Goal: Transaction & Acquisition: Purchase product/service

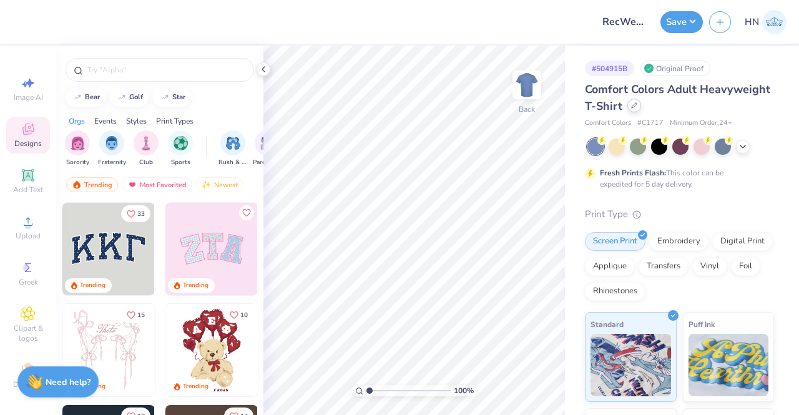
click at [638, 106] on icon at bounding box center [634, 105] width 6 height 6
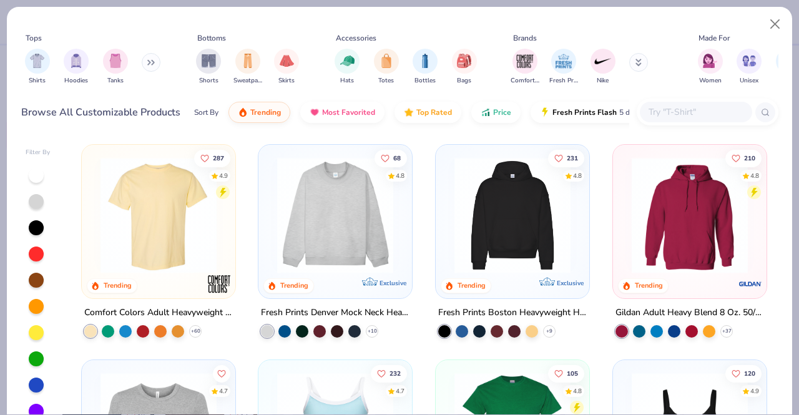
click at [691, 122] on div at bounding box center [696, 112] width 112 height 21
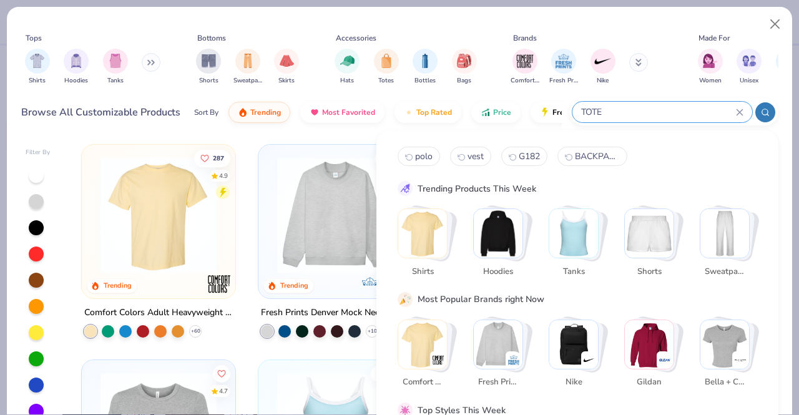
type input "TOTE"
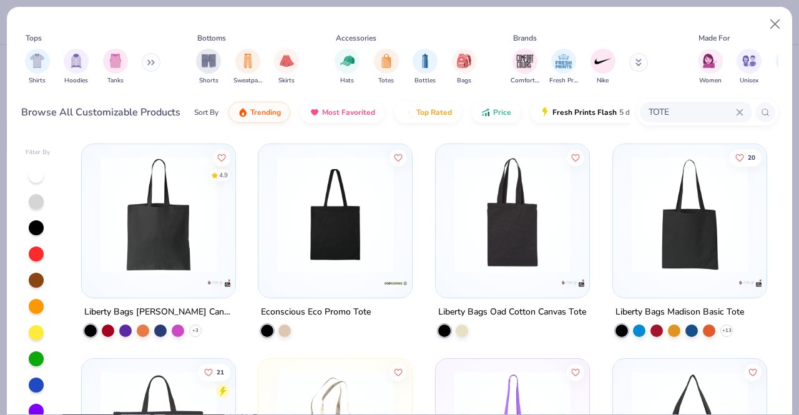
scroll to position [437, 0]
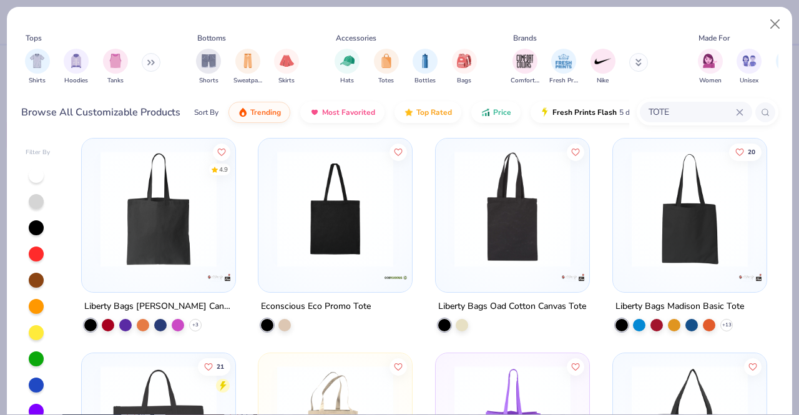
click at [192, 251] on img at bounding box center [158, 208] width 129 height 116
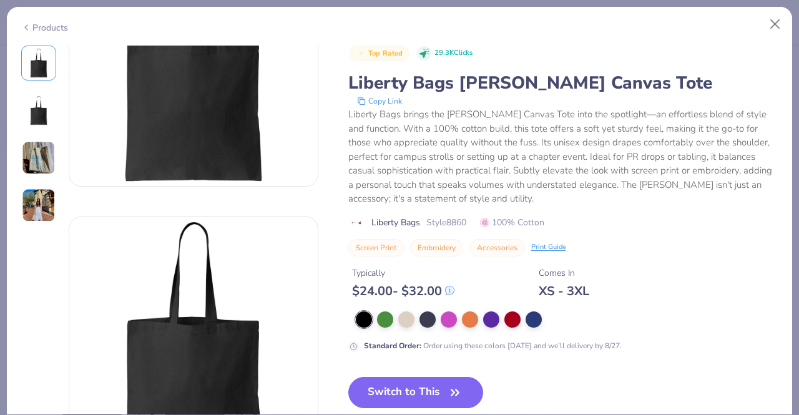
scroll to position [125, 0]
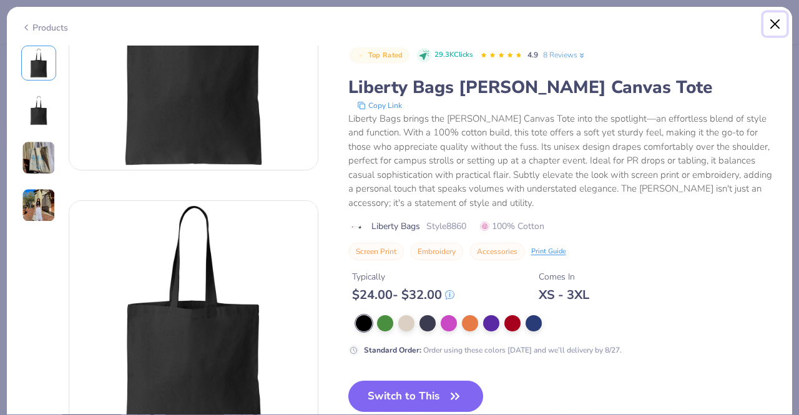
click at [773, 24] on button "Close" at bounding box center [776, 24] width 24 height 24
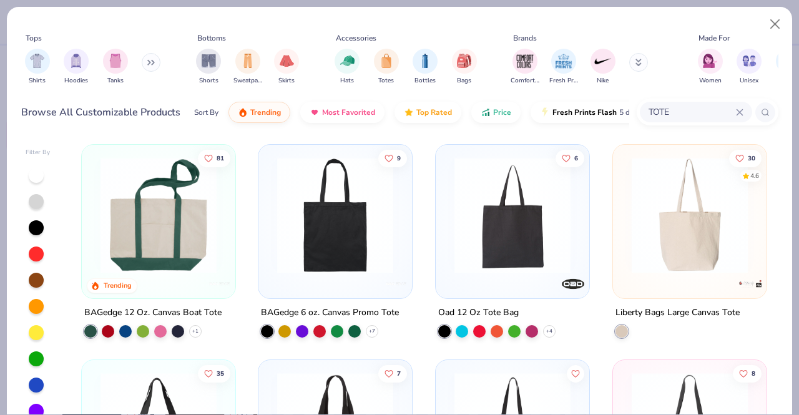
click at [295, 260] on img at bounding box center [335, 215] width 129 height 116
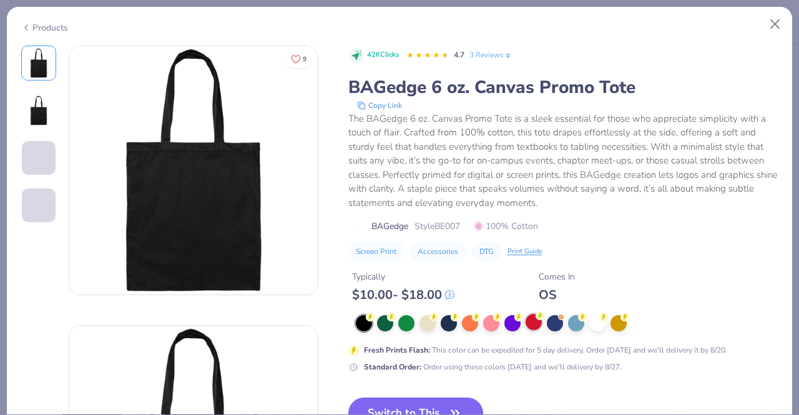
click at [537, 323] on div at bounding box center [534, 322] width 16 height 16
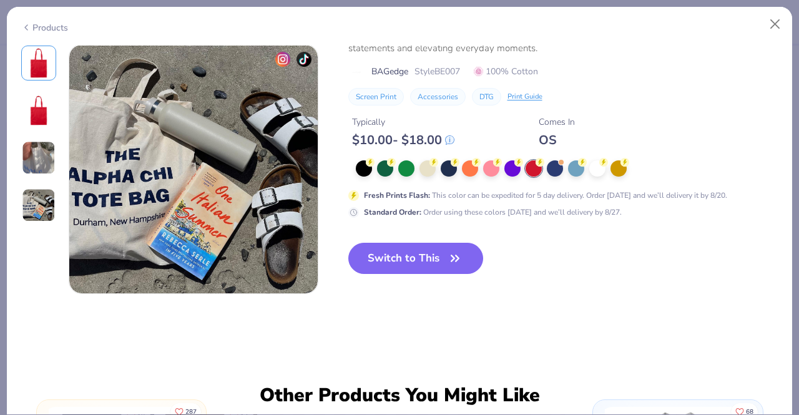
scroll to position [837, 0]
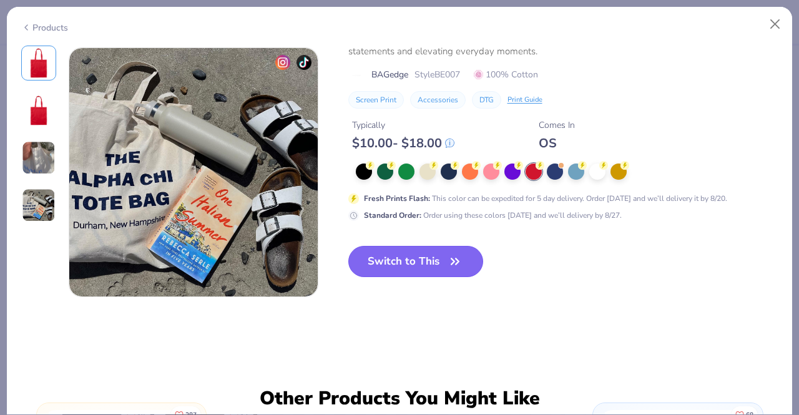
click at [413, 259] on button "Switch to This" at bounding box center [416, 261] width 136 height 31
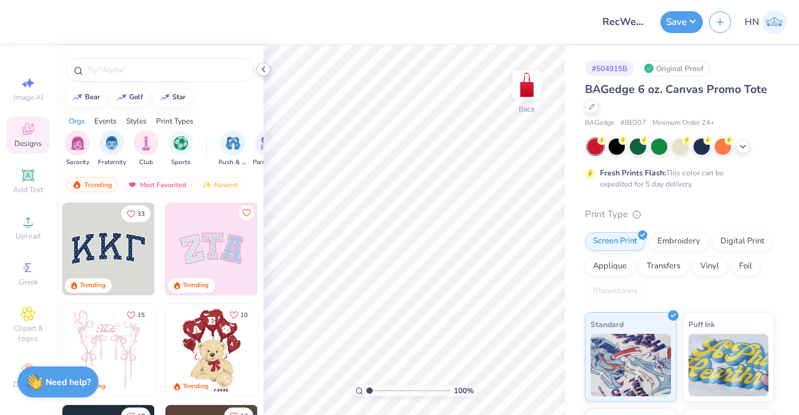
click at [265, 70] on icon at bounding box center [264, 69] width 10 height 10
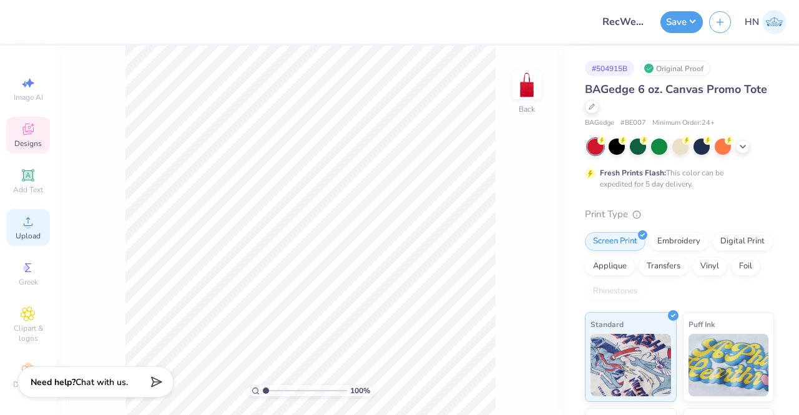
click at [16, 235] on span "Upload" at bounding box center [28, 236] width 25 height 10
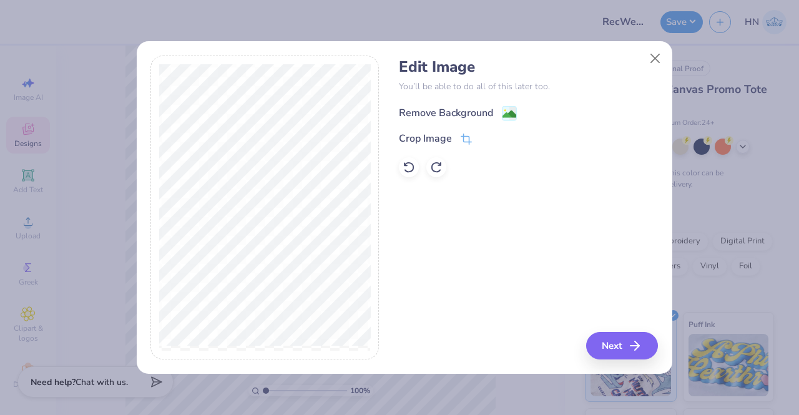
click at [452, 109] on div "Remove Background" at bounding box center [446, 113] width 94 height 15
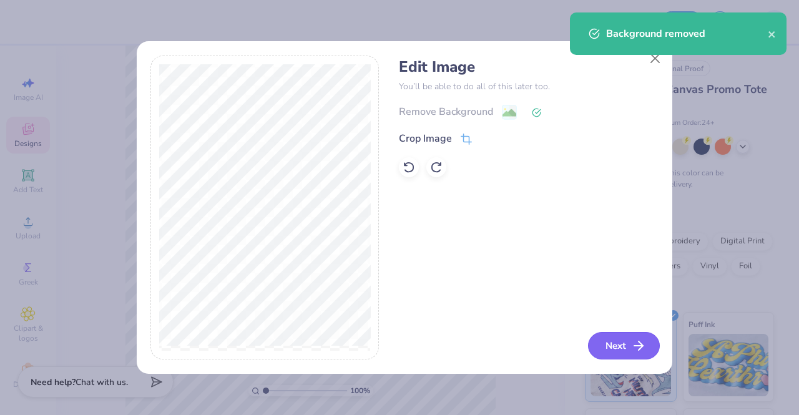
click at [627, 347] on button "Next" at bounding box center [624, 345] width 72 height 27
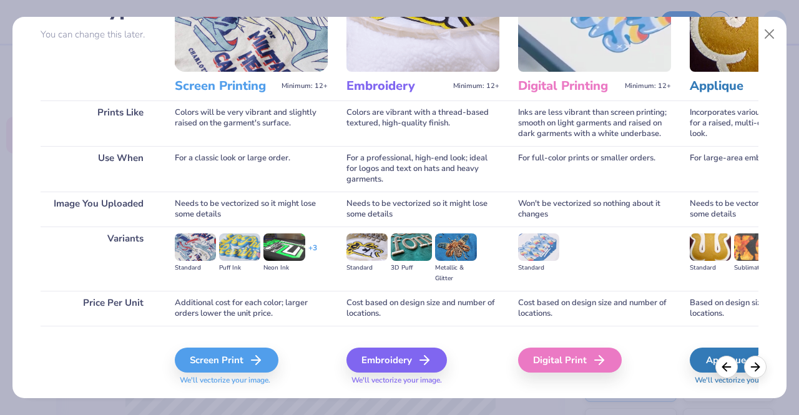
scroll to position [144, 0]
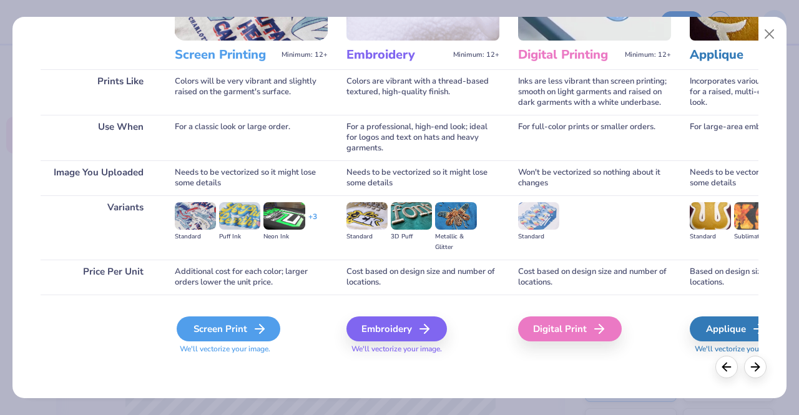
click at [236, 330] on div "Screen Print" at bounding box center [229, 329] width 104 height 25
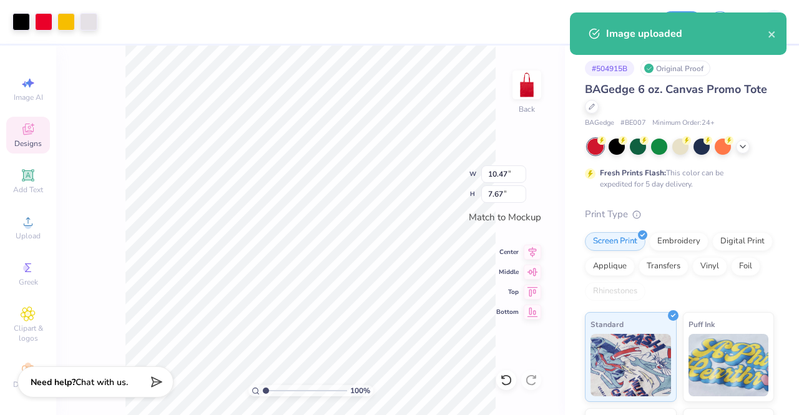
type input "8.87"
type input "6.50"
click at [686, 147] on div at bounding box center [681, 145] width 16 height 16
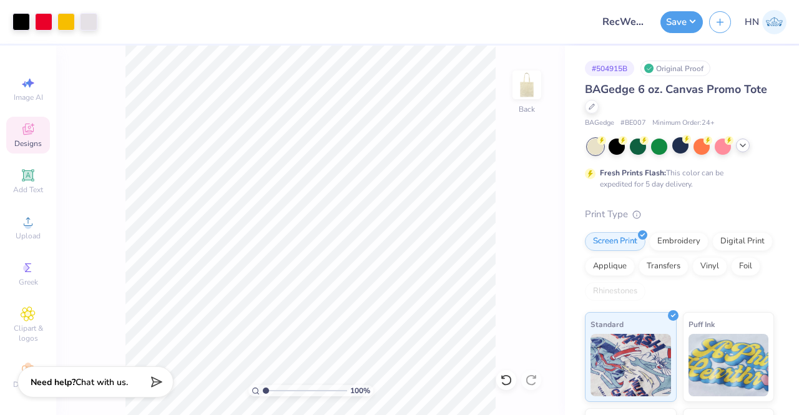
click at [742, 139] on div at bounding box center [743, 146] width 14 height 14
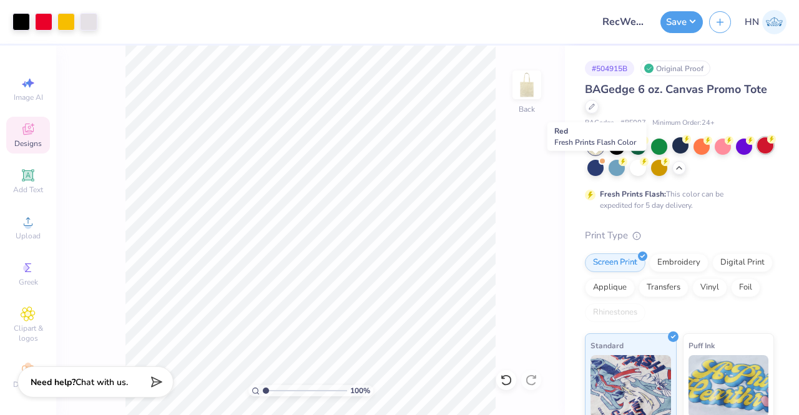
click at [757, 154] on div at bounding box center [765, 145] width 16 height 16
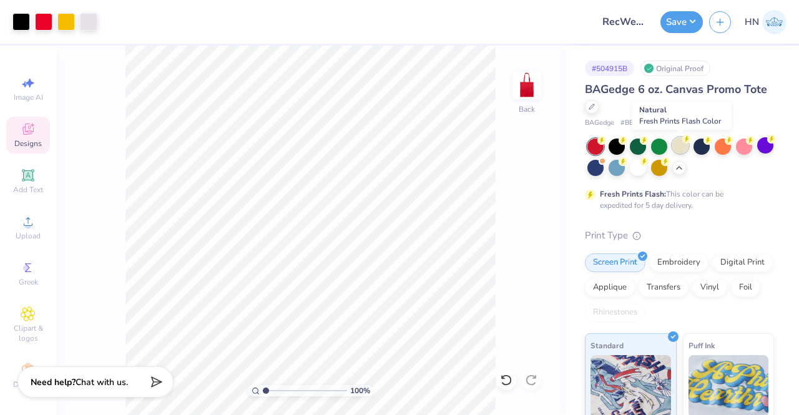
click at [684, 145] on div at bounding box center [681, 145] width 16 height 16
click at [646, 169] on div at bounding box center [638, 167] width 16 height 16
click at [689, 147] on div at bounding box center [681, 145] width 16 height 16
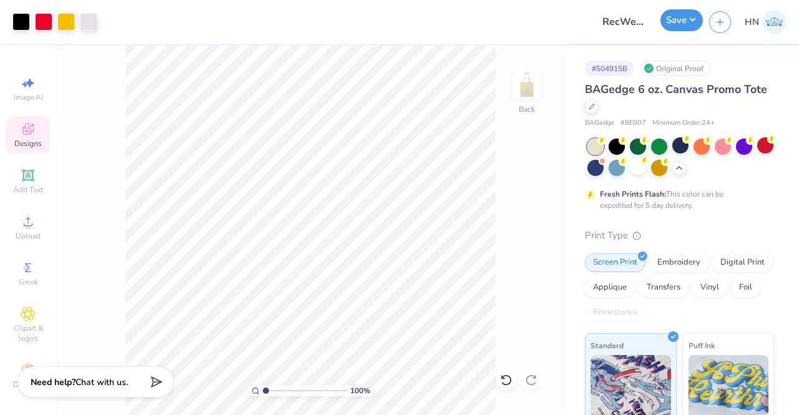
click at [666, 27] on button "Save" at bounding box center [682, 20] width 42 height 22
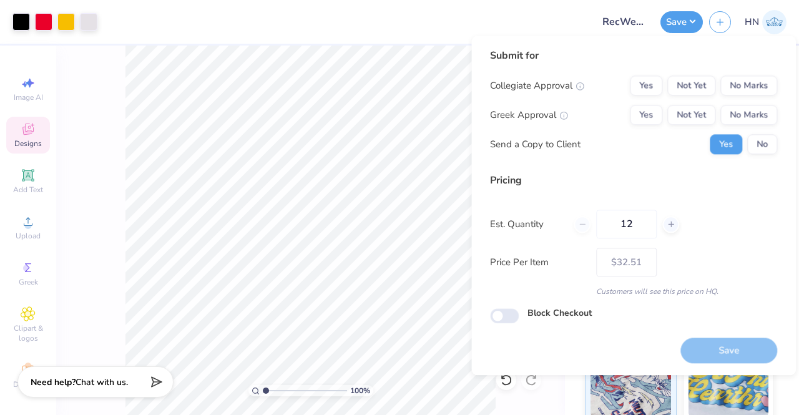
click at [735, 74] on div "Submit for Collegiate Approval Yes Not Yet No Marks Greek Approval Yes Not Yet …" at bounding box center [633, 106] width 287 height 116
click at [737, 84] on button "No Marks" at bounding box center [749, 86] width 57 height 20
click at [746, 112] on button "No Marks" at bounding box center [749, 115] width 57 height 20
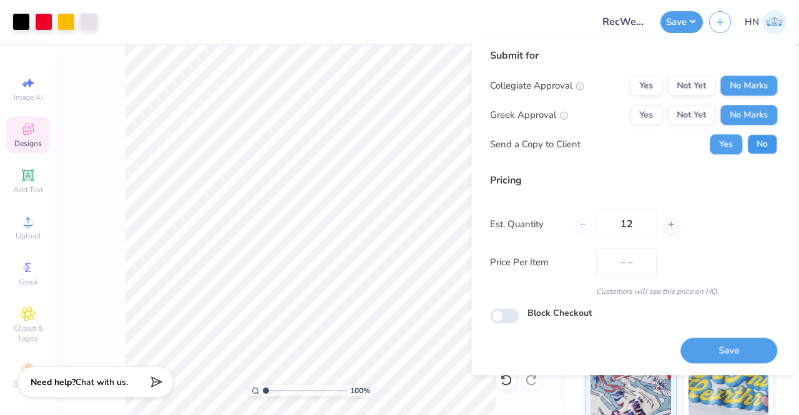
click at [769, 136] on button "No" at bounding box center [762, 144] width 30 height 20
type input "$32.51"
click at [717, 138] on button "Yes" at bounding box center [726, 144] width 32 height 20
click at [757, 144] on button "No" at bounding box center [762, 144] width 30 height 20
click at [640, 230] on input "12" at bounding box center [626, 224] width 61 height 29
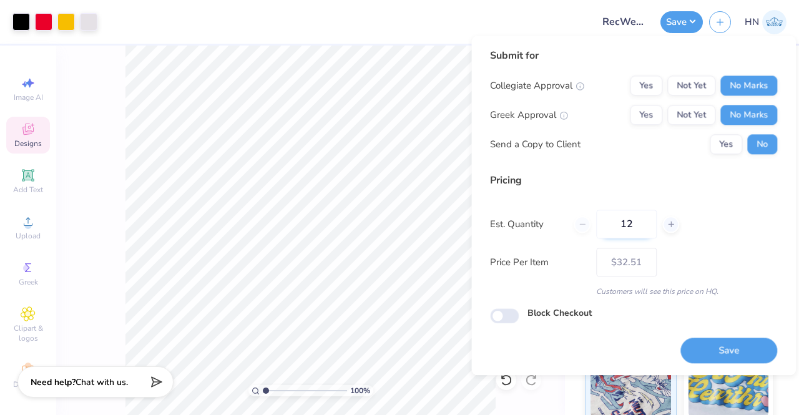
type input "1"
type input "200"
type input "$8.03"
type input "200"
click at [712, 341] on button "Save" at bounding box center [729, 351] width 97 height 26
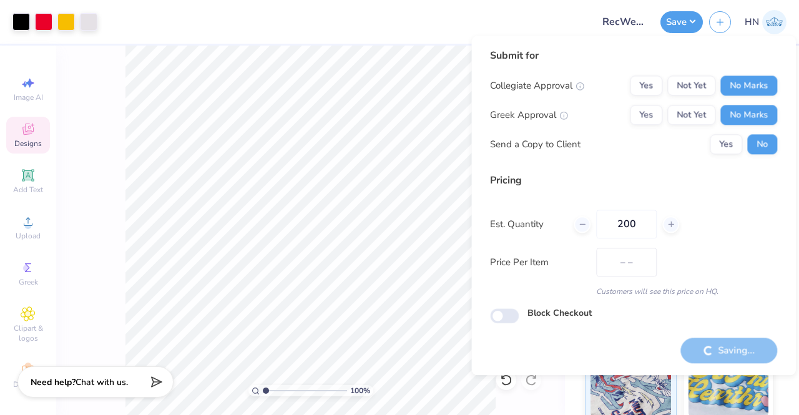
type input "$8.03"
